Goal: Find specific page/section: Find specific page/section

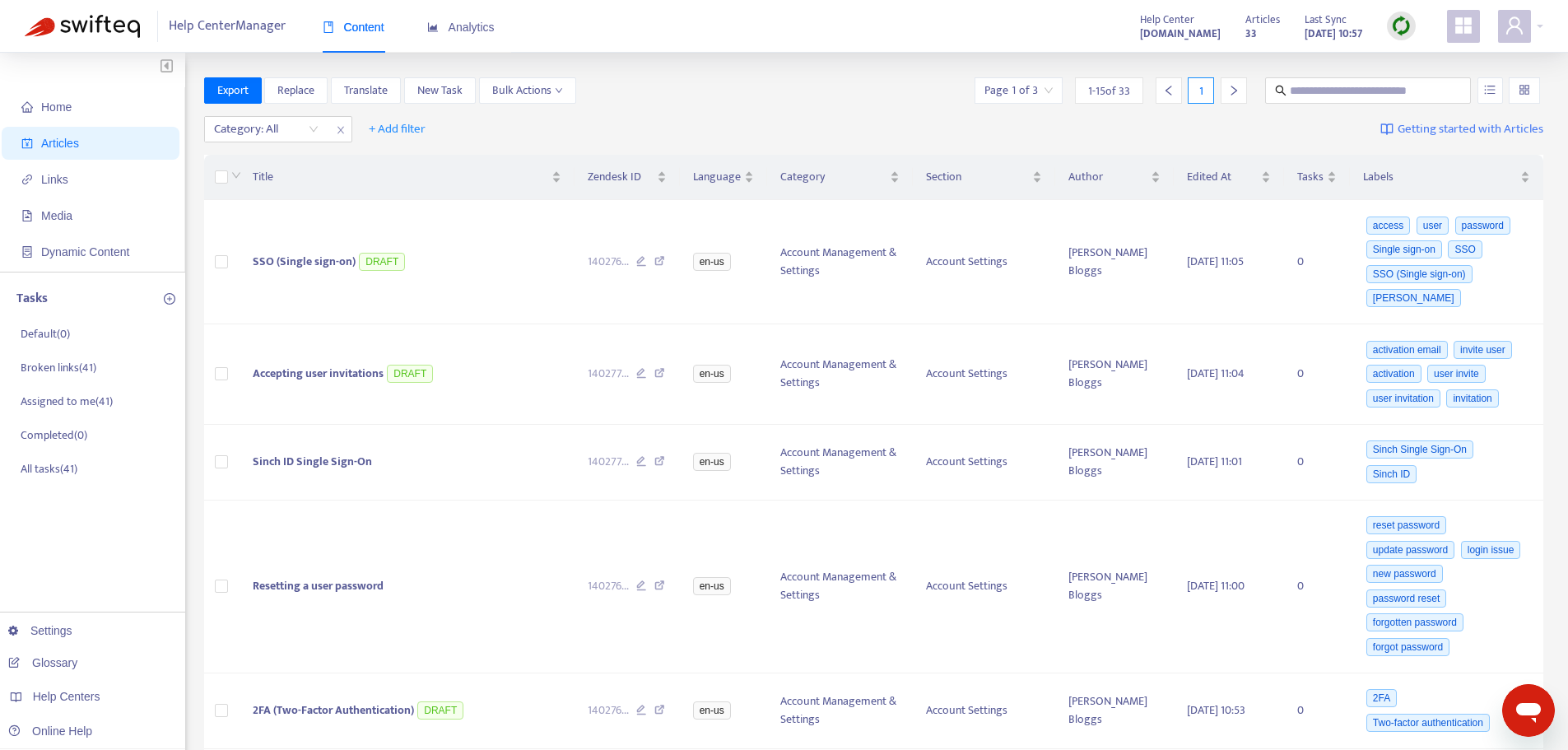
click at [646, 102] on div "Export Replace Translate New Task Bulk Actions Page 1 of 3 1 - 15 of 33 1" at bounding box center [874, 90] width 1340 height 26
drag, startPoint x: 518, startPoint y: 0, endPoint x: 472, endPoint y: 3, distance: 46.1
click at [472, 3] on div "Analytics" at bounding box center [461, 28] width 68 height 50
